Goal: Transaction & Acquisition: Purchase product/service

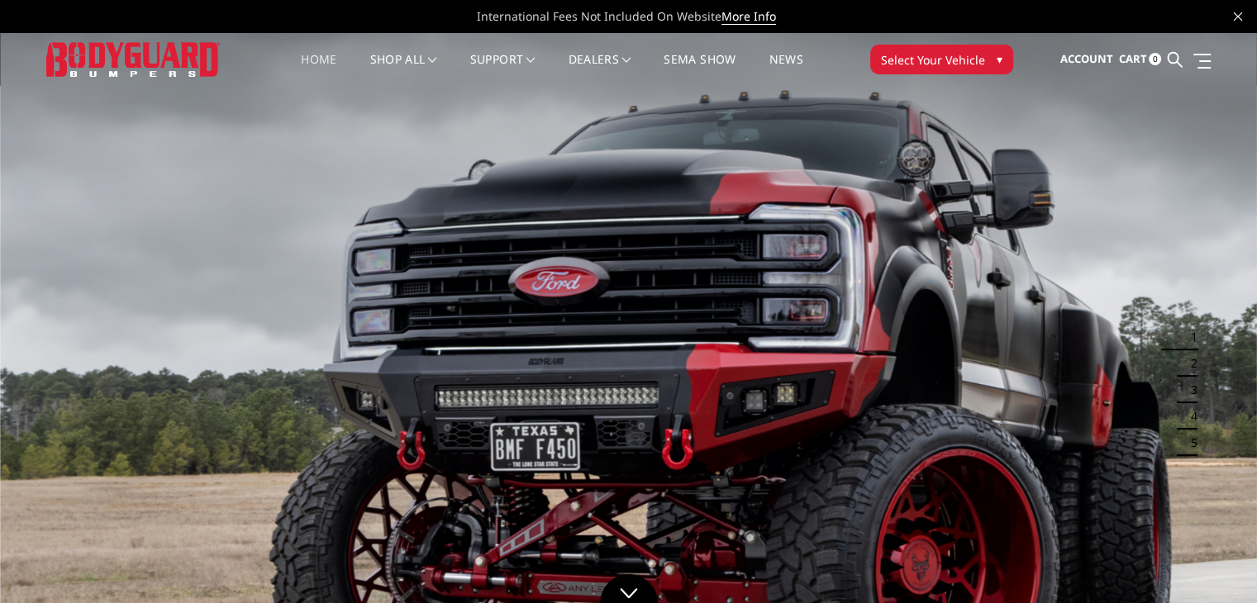
click at [989, 54] on button "Select Your Vehicle ▾" at bounding box center [941, 60] width 143 height 30
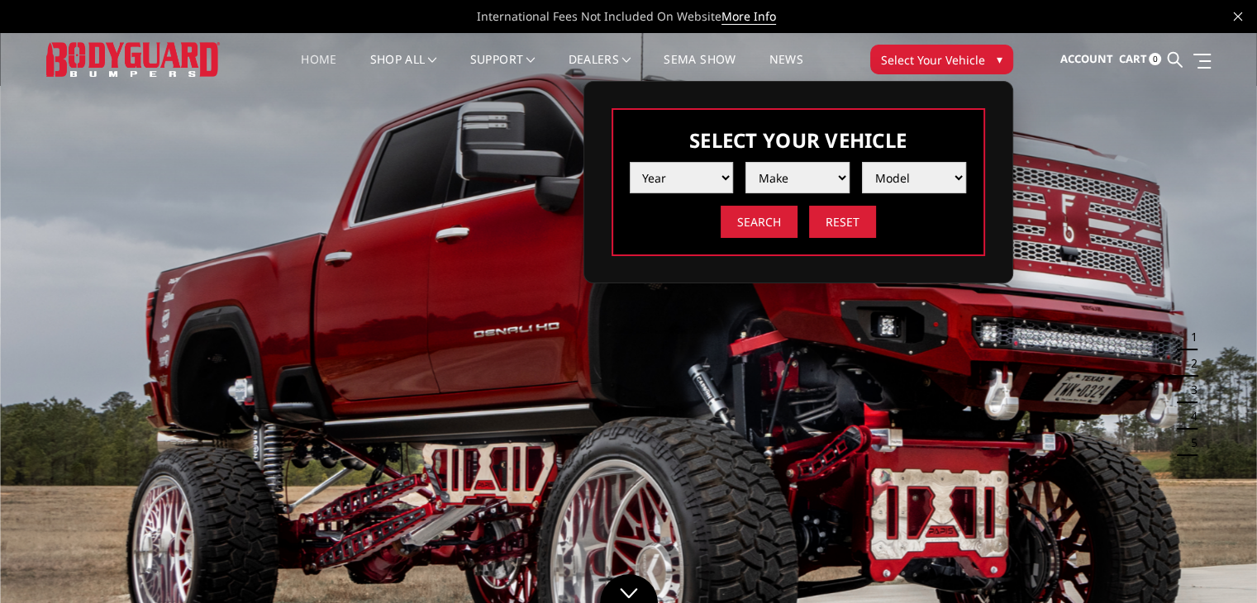
click at [722, 176] on select "Year [DATE] 2024 2023 2022 2021 2020 2019 2018 2017 2016 2015 2014 2013 2012 20…" at bounding box center [682, 177] width 104 height 31
select select "yr_2016"
click at [630, 162] on select "Year [DATE] 2024 2023 2022 2021 2020 2019 2018 2017 2016 2015 2014 2013 2012 20…" at bounding box center [682, 177] width 104 height 31
click at [840, 176] on select "Make Chevrolet Ford GMC Nissan Ram Toyota" at bounding box center [797, 177] width 104 height 31
select select "mk_chevrolet"
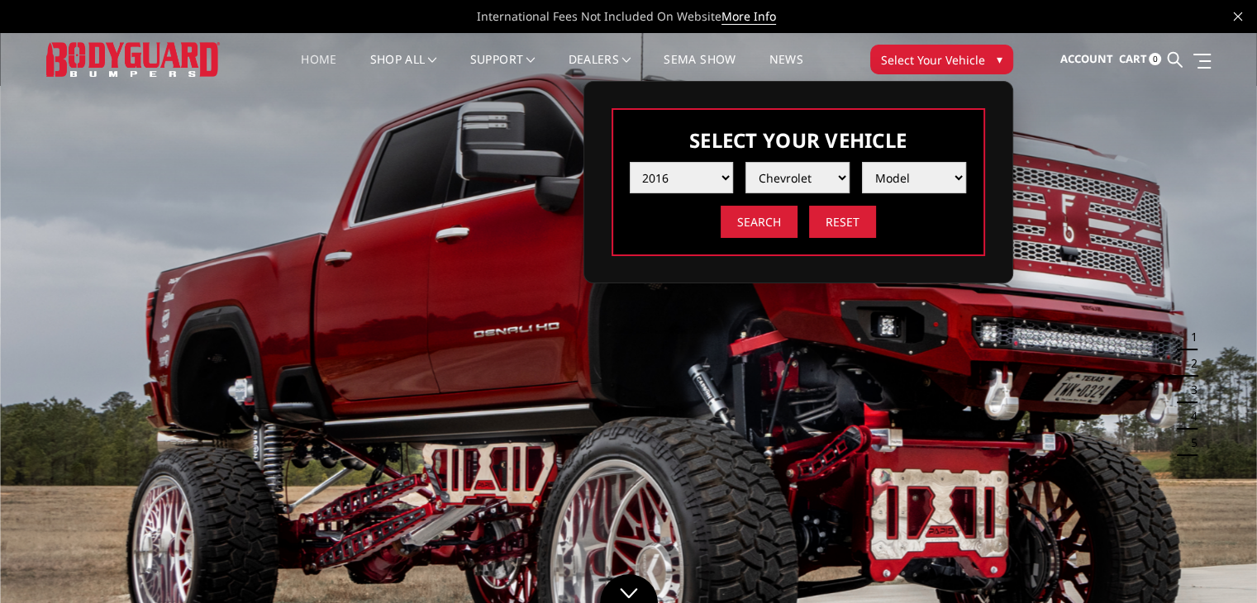
click at [745, 162] on select "Make Chevrolet Ford GMC Nissan Ram Toyota" at bounding box center [797, 177] width 104 height 31
click at [963, 175] on select "Model [US_STATE] Silverado 1500 Silverado 2500 / 3500 Tahoe/Suburban 1500" at bounding box center [914, 177] width 104 height 31
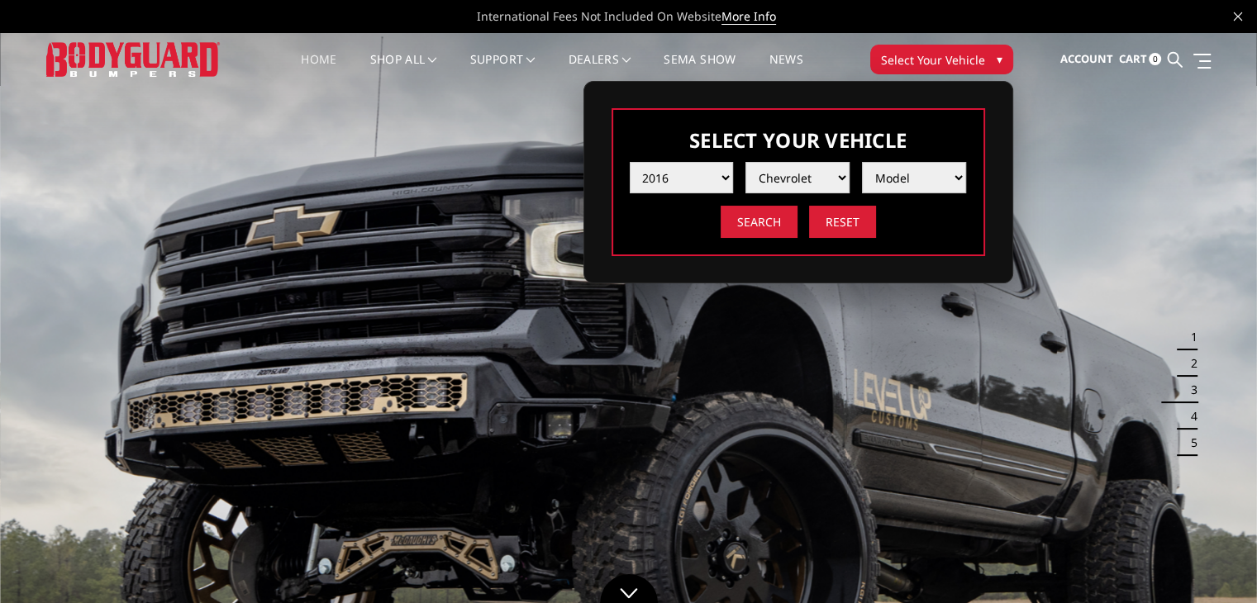
select select "md_[US_STATE]"
click at [862, 162] on select "Model [US_STATE] Silverado 1500 Silverado 2500 / 3500 Tahoe/Suburban 1500" at bounding box center [914, 177] width 104 height 31
click at [764, 219] on input "Search" at bounding box center [759, 222] width 77 height 32
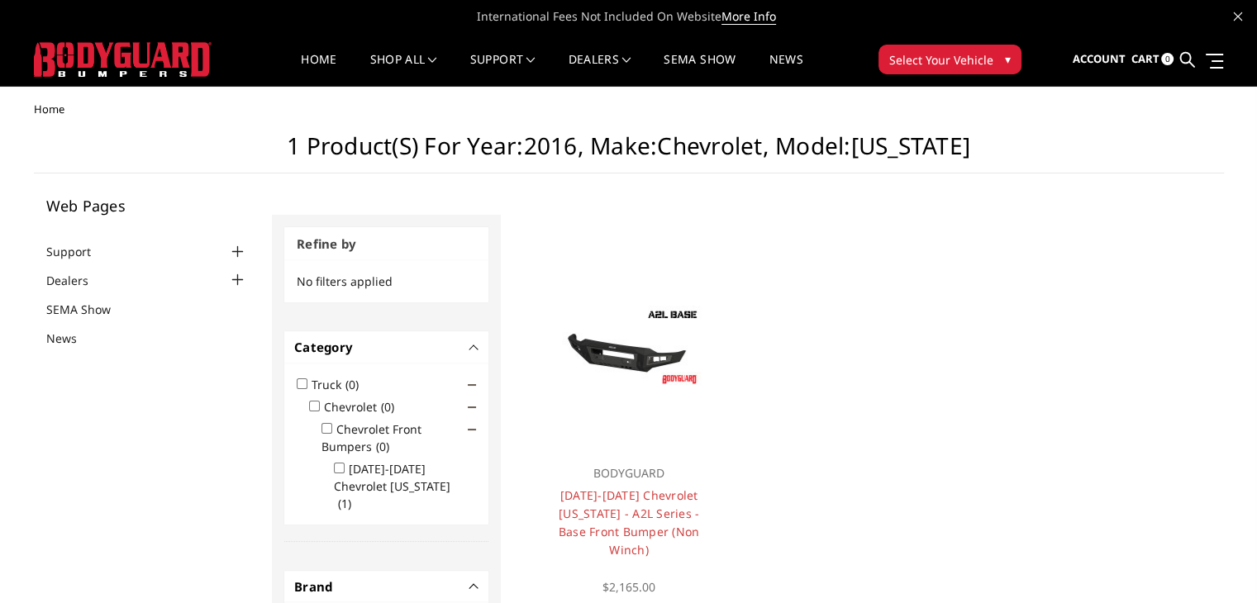
scroll to position [83, 0]
